Goal: Information Seeking & Learning: Learn about a topic

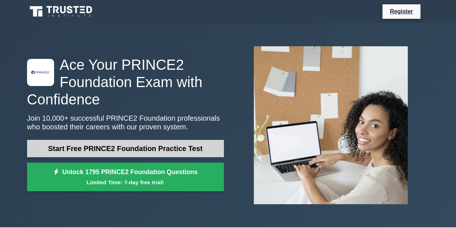
click at [105, 144] on link "Start Free PRINCE2 Foundation Practice Test" at bounding box center [125, 148] width 197 height 17
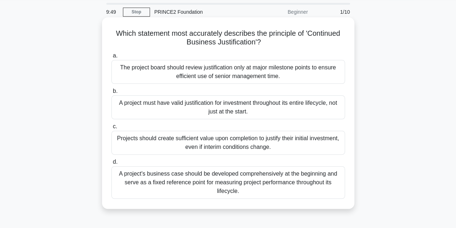
scroll to position [24, 0]
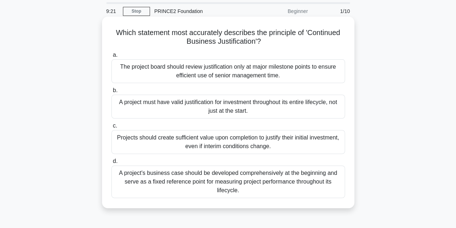
click at [170, 185] on div "A project's business case should be developed comprehensively at the beginning …" at bounding box center [228, 181] width 234 height 32
click at [111, 163] on input "d. A project's business case should be developed comprehensively at the beginni…" at bounding box center [111, 161] width 0 height 5
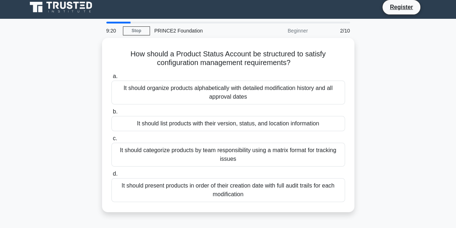
scroll to position [0, 0]
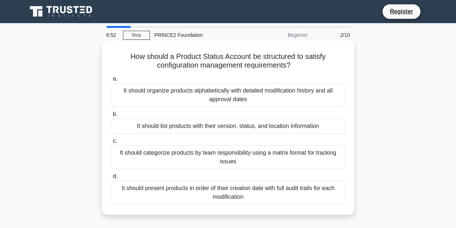
click at [165, 127] on div "It should list products with their version, status, and location information" at bounding box center [228, 125] width 234 height 15
click at [111, 116] on input "b. It should list products with their version, status, and location information" at bounding box center [111, 114] width 0 height 5
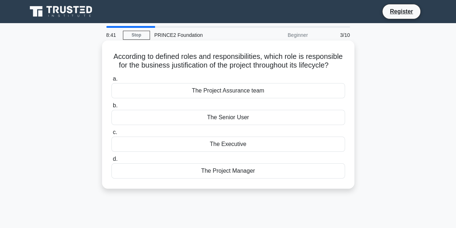
click at [178, 178] on div "The Project Manager" at bounding box center [228, 170] width 234 height 15
click at [111, 161] on input "d. The Project Manager" at bounding box center [111, 159] width 0 height 5
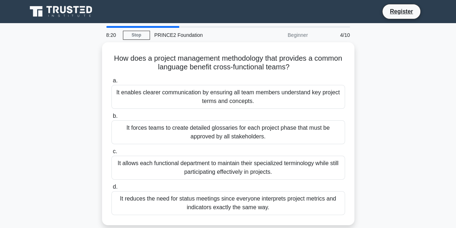
click at [49, 123] on div "How does a project management methodology that provides a common language benef…" at bounding box center [228, 137] width 411 height 191
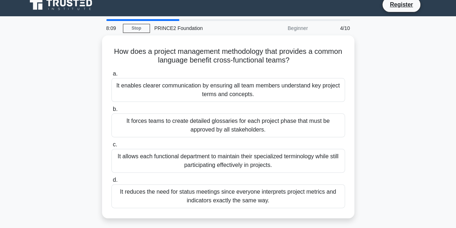
scroll to position [8, 0]
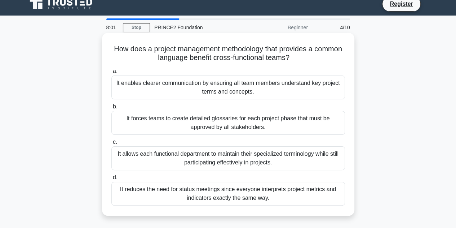
click at [160, 83] on div "It enables clearer communication by ensuring all team members understand key pr…" at bounding box center [228, 87] width 234 height 24
click at [111, 74] on input "a. It enables clearer communication by ensuring all team members understand key…" at bounding box center [111, 71] width 0 height 5
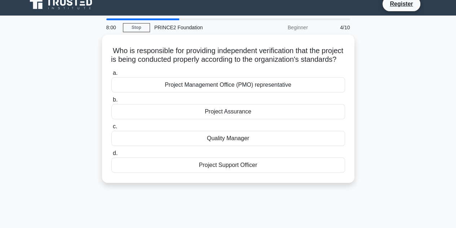
scroll to position [0, 0]
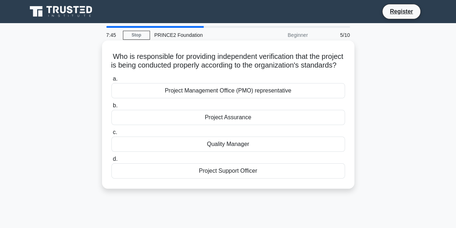
click at [173, 96] on div "Project Management Office (PMO) representative" at bounding box center [228, 90] width 234 height 15
click at [111, 81] on input "a. Project Management Office (PMO) representative" at bounding box center [111, 78] width 0 height 5
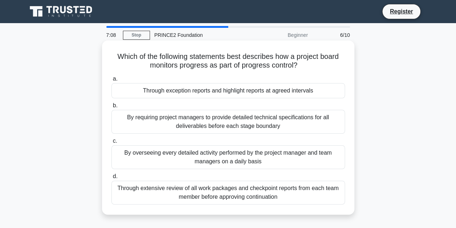
click at [170, 193] on div "Through extensive review of all work packages and checkpoint reports from each …" at bounding box center [228, 192] width 234 height 24
click at [111, 179] on input "d. Through extensive review of all work packages and checkpoint reports from ea…" at bounding box center [111, 176] width 0 height 5
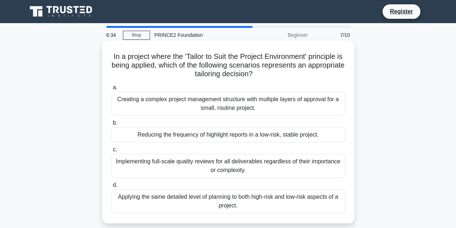
click at [167, 131] on div "Reducing the frequency of highlight reports in a low-risk, stable project." at bounding box center [228, 134] width 234 height 15
click at [111, 125] on input "b. Reducing the frequency of highlight reports in a low-risk, stable project." at bounding box center [111, 122] width 0 height 5
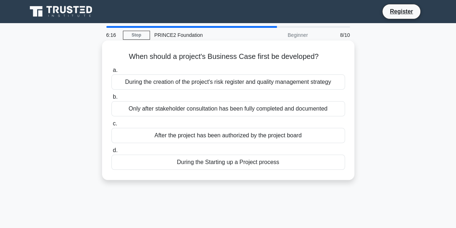
click at [174, 164] on div "During the Starting up a Project process" at bounding box center [228, 161] width 234 height 15
click at [111, 153] on input "d. During the Starting up a Project process" at bounding box center [111, 150] width 0 height 5
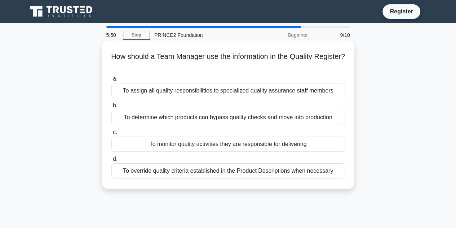
click at [166, 93] on div "To assign all quality responsibilities to specialized quality assurance staff m…" at bounding box center [228, 90] width 234 height 15
click at [111, 81] on input "a. To assign all quality responsibilities to specialized quality assurance staf…" at bounding box center [111, 78] width 0 height 5
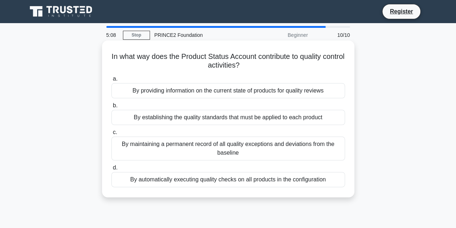
click at [177, 91] on div "By providing information on the current state of products for quality reviews" at bounding box center [228, 90] width 234 height 15
click at [111, 81] on input "a. By providing information on the current state of products for quality reviews" at bounding box center [111, 78] width 0 height 5
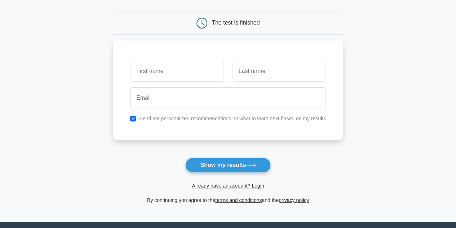
scroll to position [62, 0]
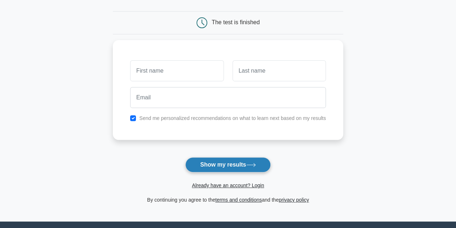
click at [217, 166] on button "Show my results" at bounding box center [227, 164] width 85 height 15
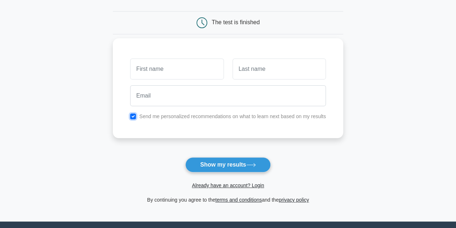
click at [132, 117] on input "checkbox" at bounding box center [133, 116] width 6 height 6
checkbox input "false"
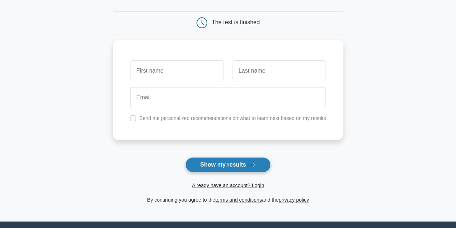
click at [209, 161] on button "Show my results" at bounding box center [227, 164] width 85 height 15
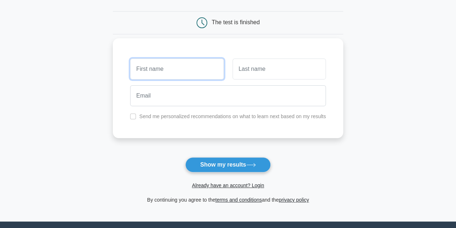
click at [182, 63] on input "text" at bounding box center [176, 68] width 93 height 21
type input "Ani"
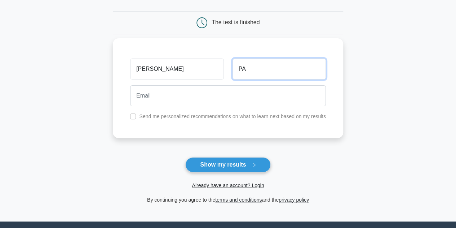
type input "Parvanova"
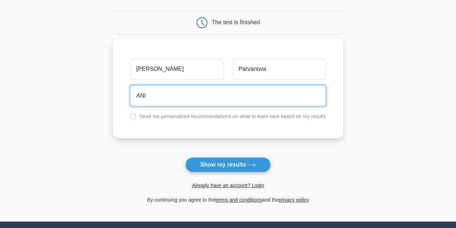
type input "aniparvanova9@gmail.com"
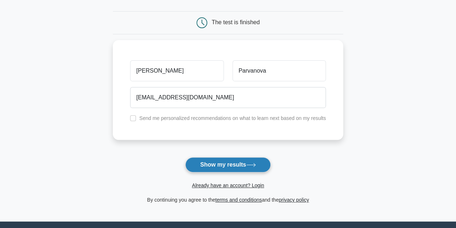
click at [229, 158] on button "Show my results" at bounding box center [227, 164] width 85 height 15
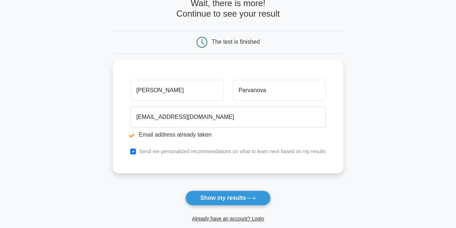
scroll to position [95, 0]
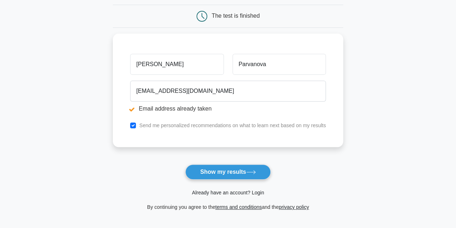
click at [242, 192] on link "Already have an account? Login" at bounding box center [228, 192] width 72 height 6
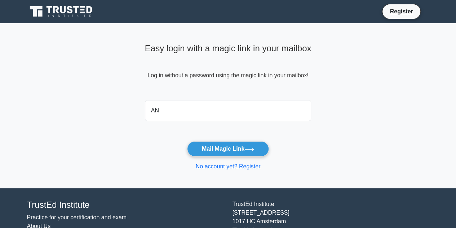
type input "A"
type input "[EMAIL_ADDRESS][DOMAIN_NAME]"
click at [187, 141] on button "Mail Magic Link" at bounding box center [228, 148] width 82 height 15
